Goal: Find specific page/section: Find specific page/section

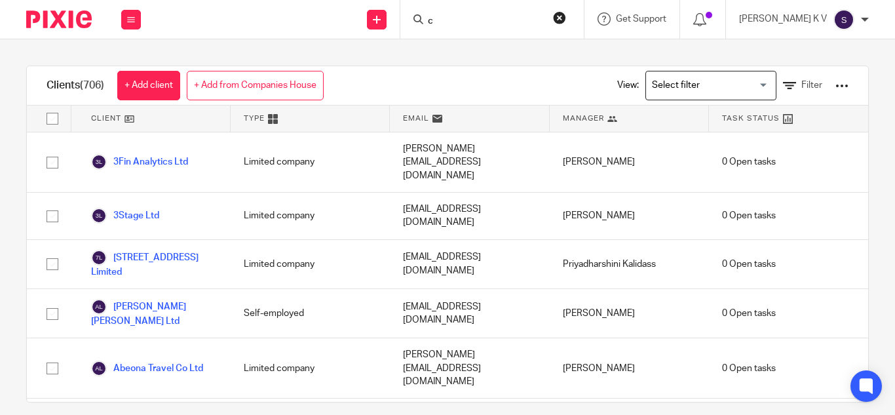
click at [474, 20] on input "c" at bounding box center [485, 22] width 118 height 12
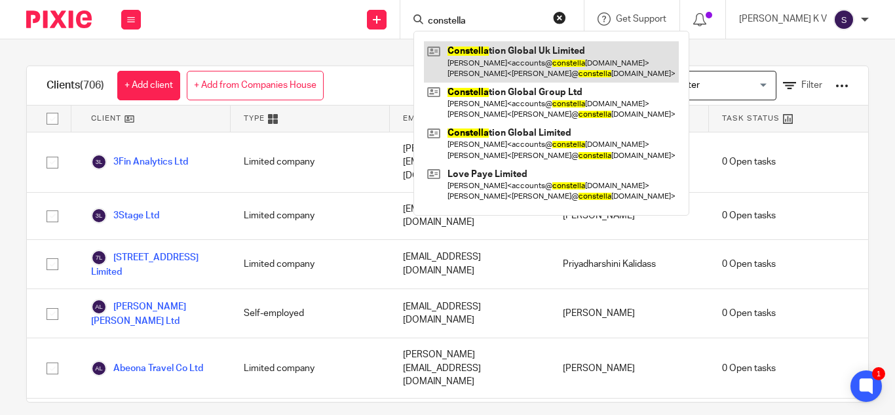
type input "constella"
click at [510, 53] on link at bounding box center [551, 61] width 255 height 41
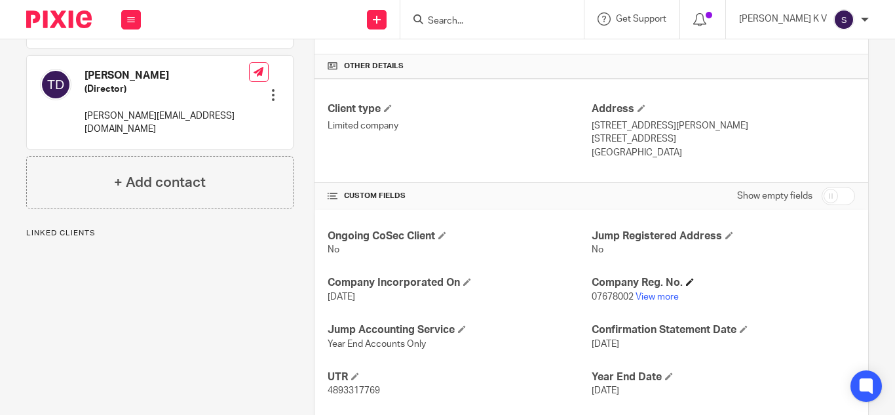
scroll to position [321, 0]
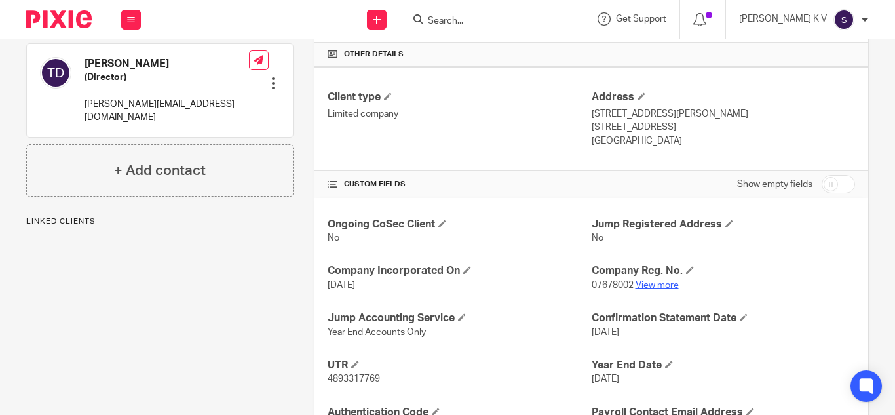
click at [657, 285] on link "View more" at bounding box center [656, 284] width 43 height 9
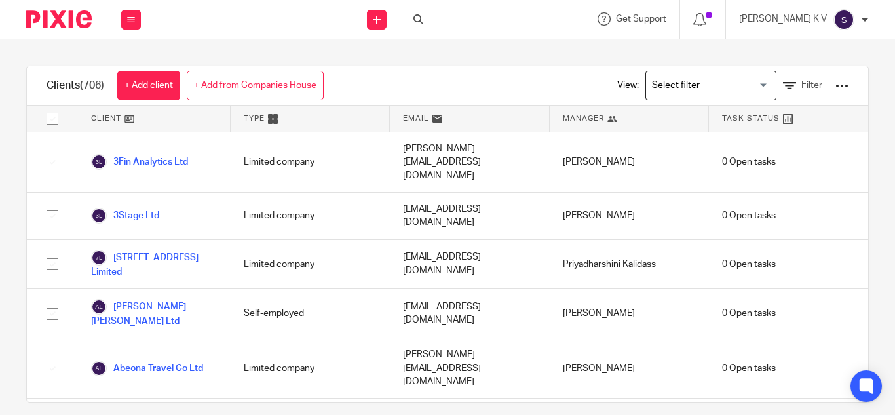
click at [479, 33] on div at bounding box center [491, 19] width 183 height 39
click at [479, 26] on input "Search" at bounding box center [485, 22] width 118 height 12
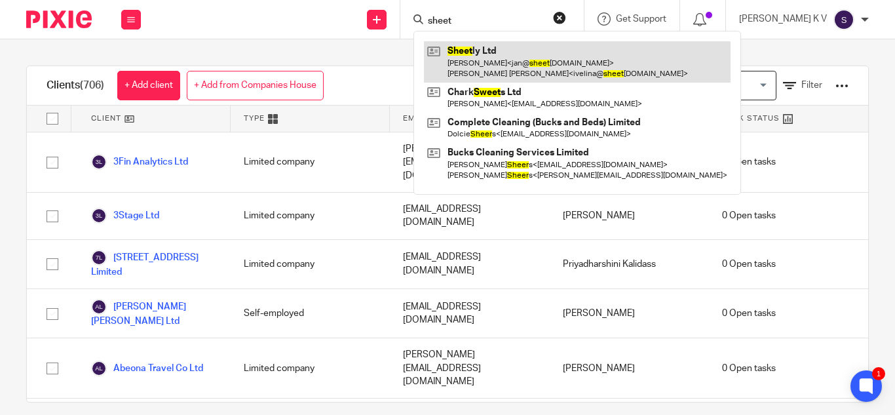
type input "sheet"
click at [500, 45] on link at bounding box center [577, 61] width 307 height 41
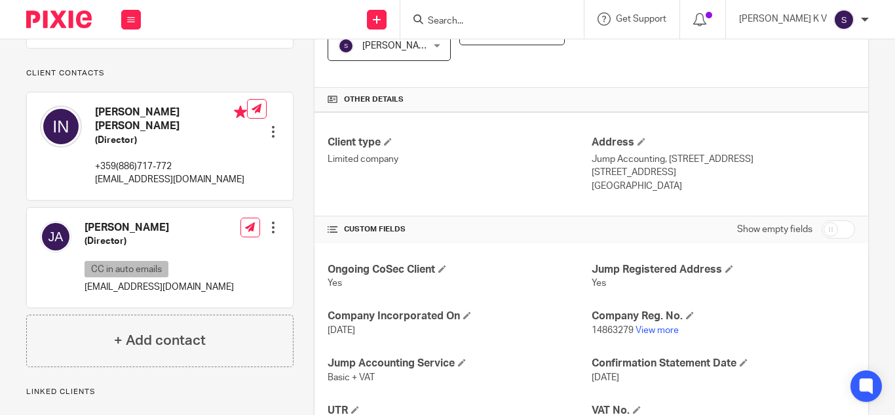
scroll to position [299, 0]
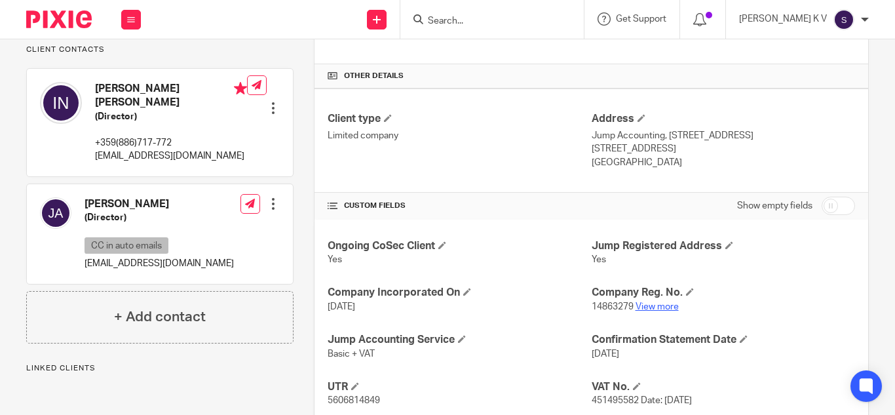
click at [656, 304] on link "View more" at bounding box center [656, 306] width 43 height 9
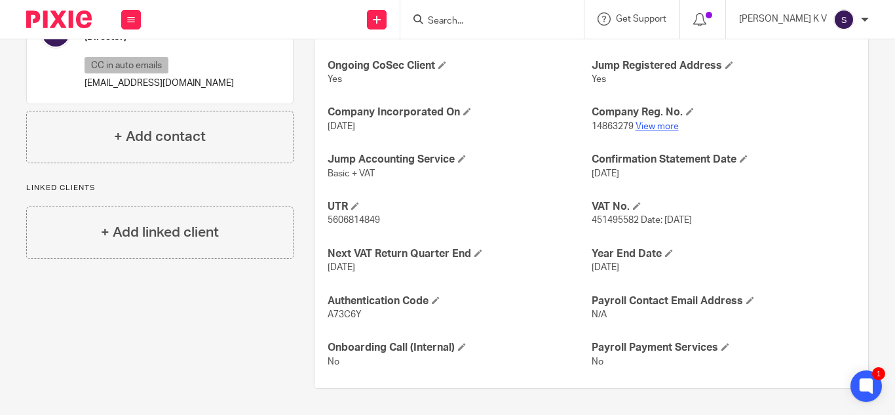
scroll to position [0, 0]
